Goal: Information Seeking & Learning: Learn about a topic

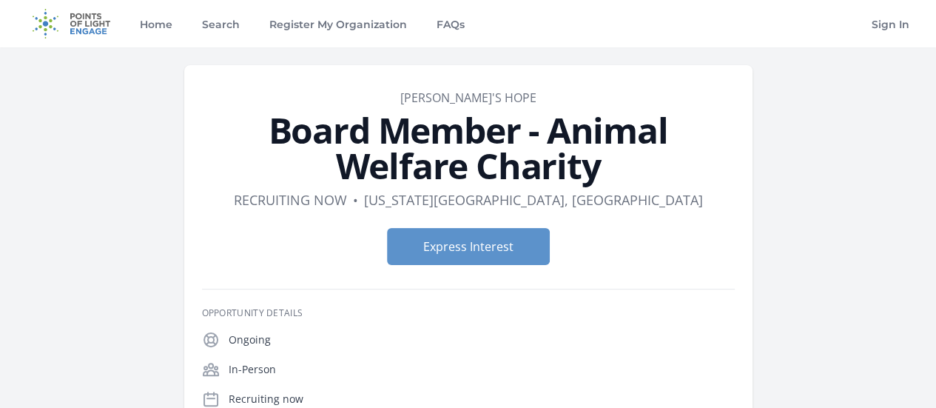
scroll to position [74, 0]
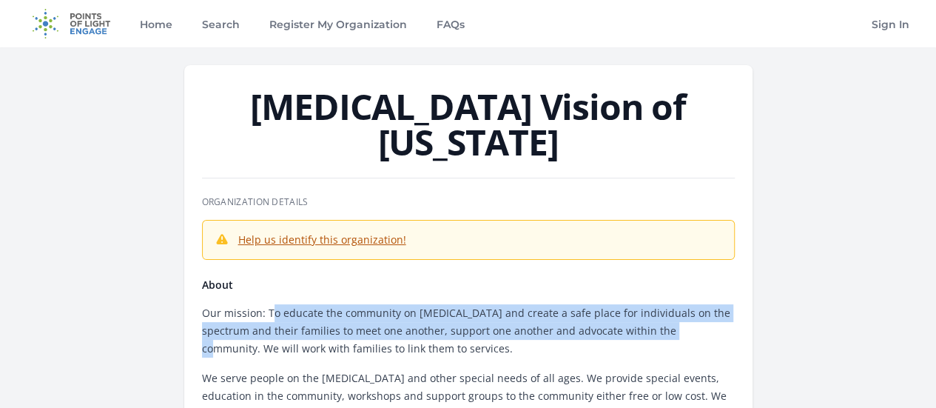
drag, startPoint x: 360, startPoint y: 193, endPoint x: 741, endPoint y: 217, distance: 381.8
click at [735, 304] on p "Our mission: To educate the community on autism and create a safe place for ind…" at bounding box center [468, 330] width 533 height 53
copy p "o educate the community on autism and create a safe place for individuals on th…"
